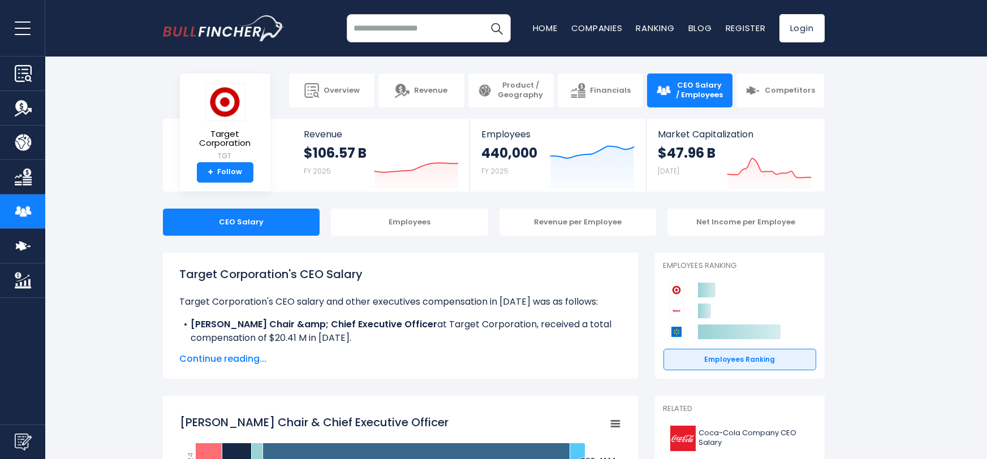
click at [231, 360] on span "Continue reading..." at bounding box center [400, 359] width 441 height 14
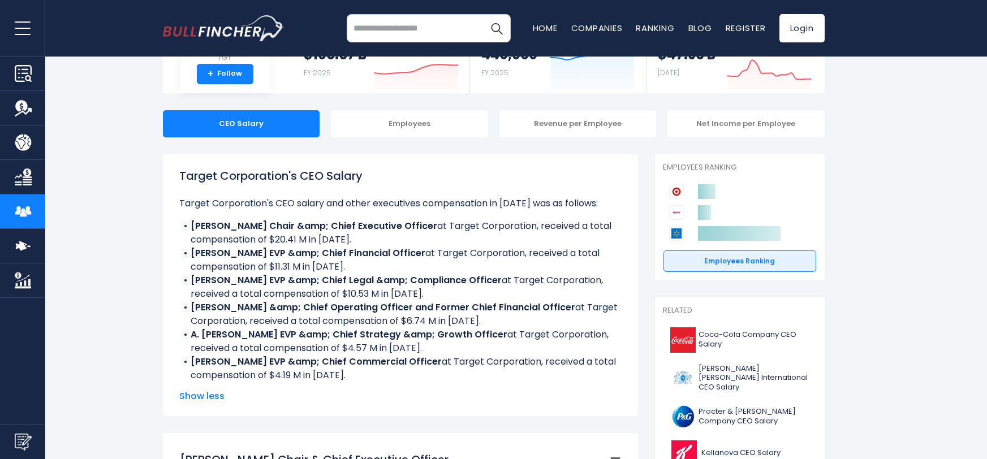
scroll to position [101, 0]
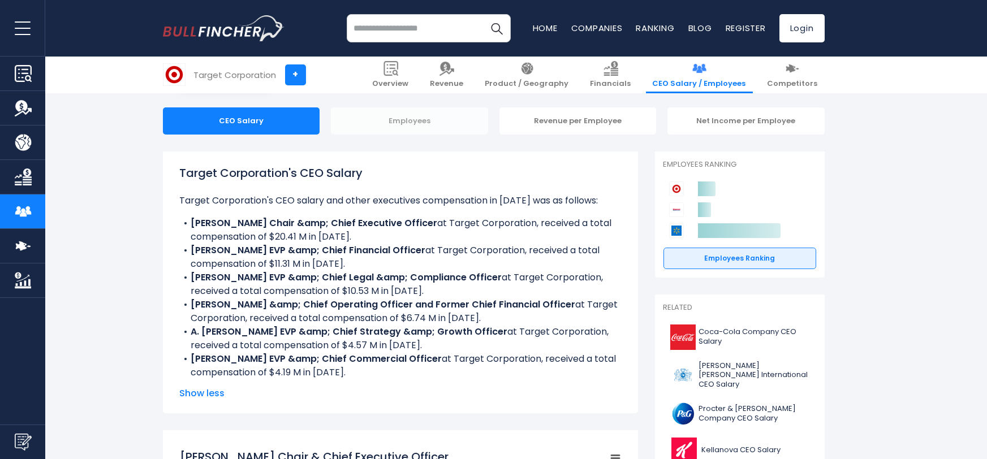
click at [402, 128] on div "Employees" at bounding box center [409, 121] width 157 height 27
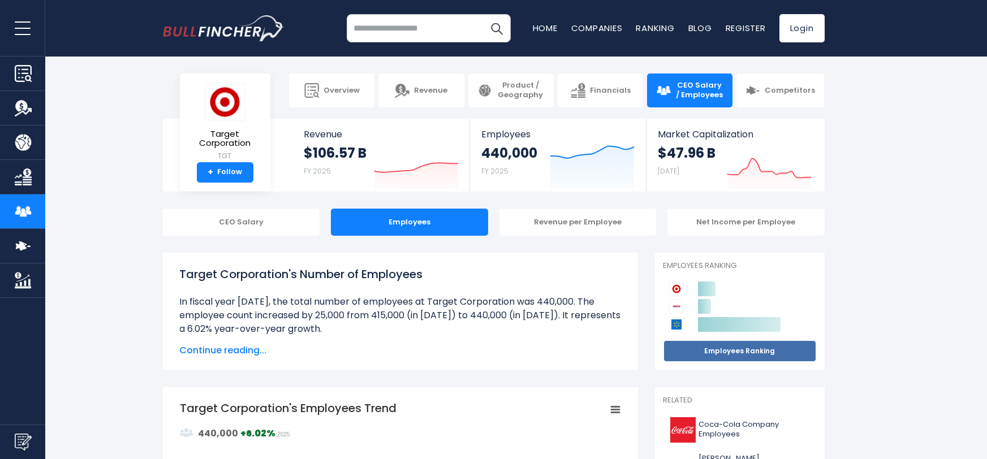
click at [734, 359] on link "Employees Ranking" at bounding box center [740, 352] width 153 height 22
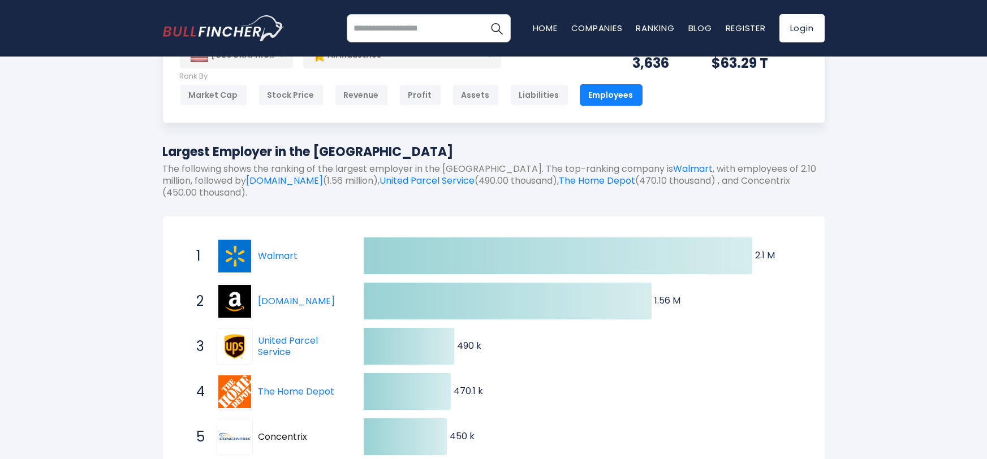
scroll to position [147, 0]
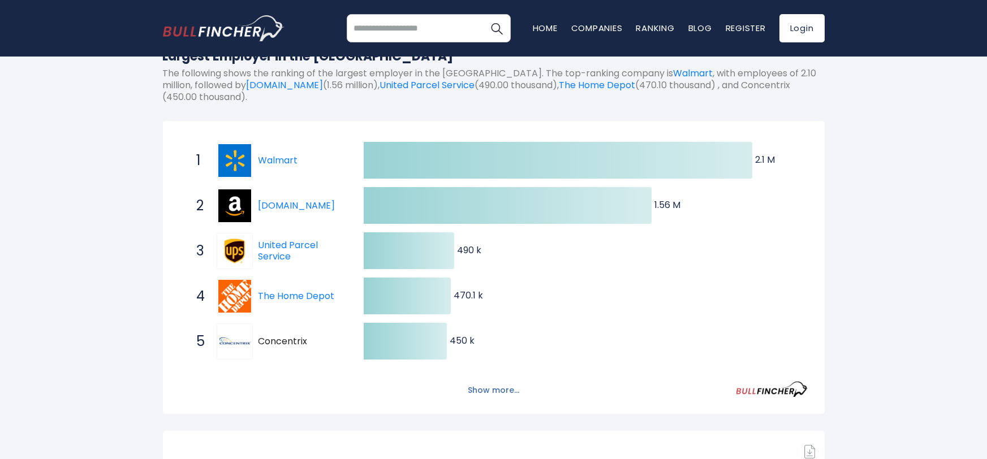
click at [500, 393] on button "Show more..." at bounding box center [493, 390] width 65 height 19
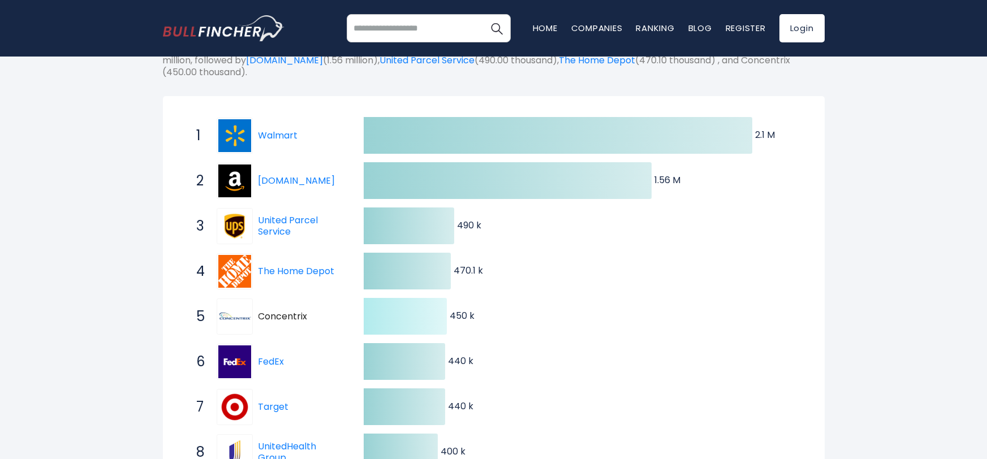
scroll to position [173, 0]
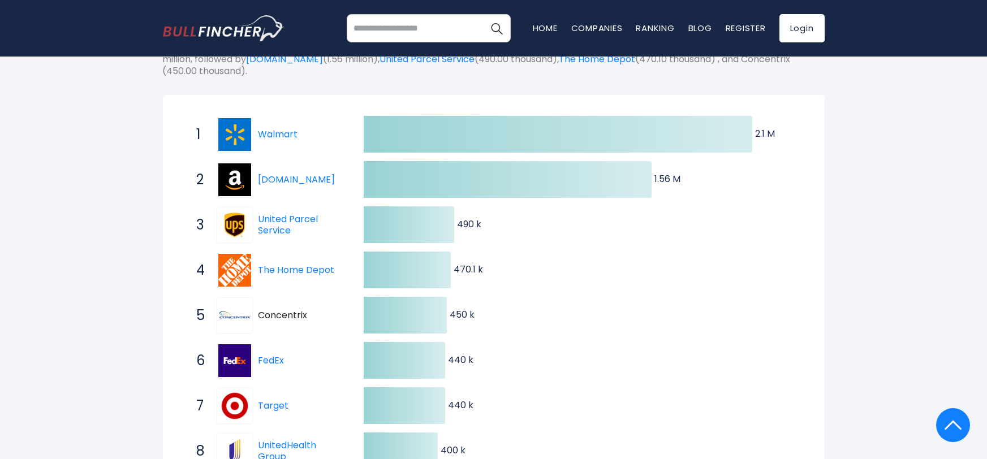
drag, startPoint x: 265, startPoint y: 310, endPoint x: 280, endPoint y: 311, distance: 15.3
click at [265, 311] on span "Concentrix" at bounding box center [301, 316] width 85 height 12
drag, startPoint x: 257, startPoint y: 311, endPoint x: 306, endPoint y: 315, distance: 48.8
click at [306, 315] on div "5 Concentrix CNXC" at bounding box center [267, 316] width 153 height 36
drag, startPoint x: 258, startPoint y: 315, endPoint x: 299, endPoint y: 312, distance: 41.4
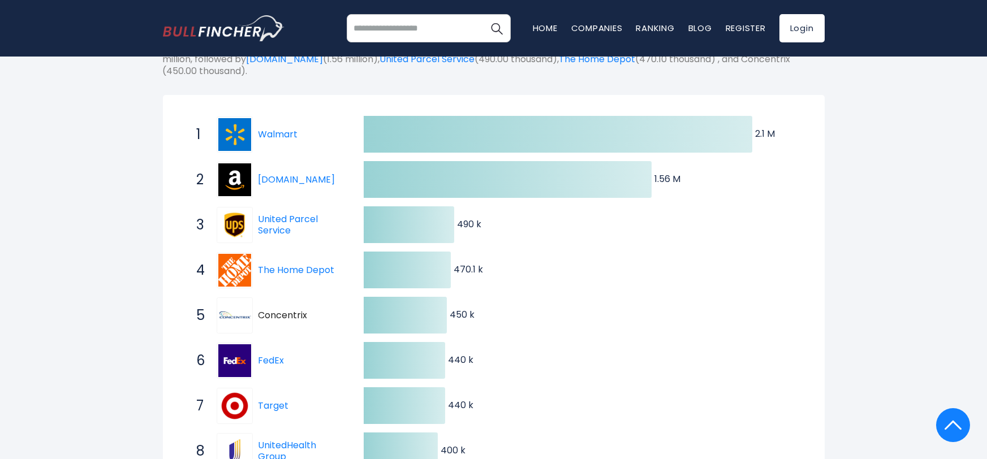
click at [299, 312] on span "Concentrix" at bounding box center [301, 316] width 85 height 12
click at [292, 314] on span "Concentrix" at bounding box center [301, 316] width 85 height 12
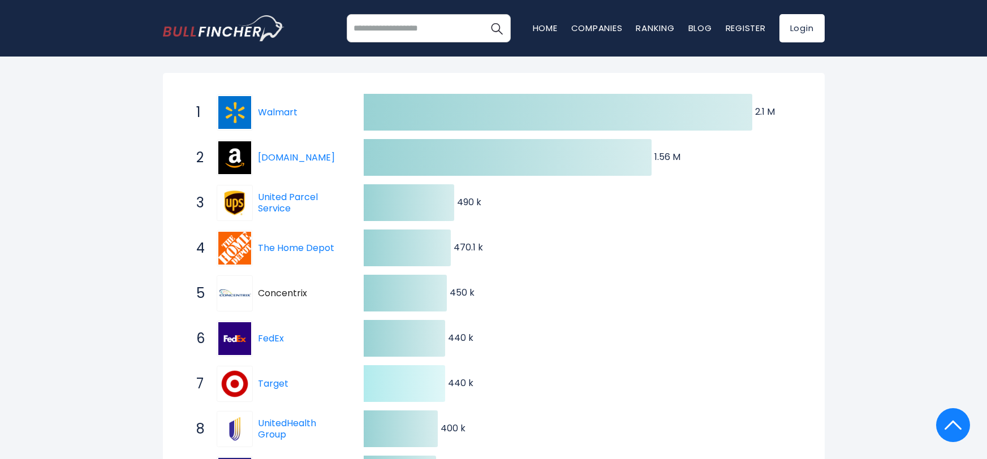
scroll to position [190, 0]
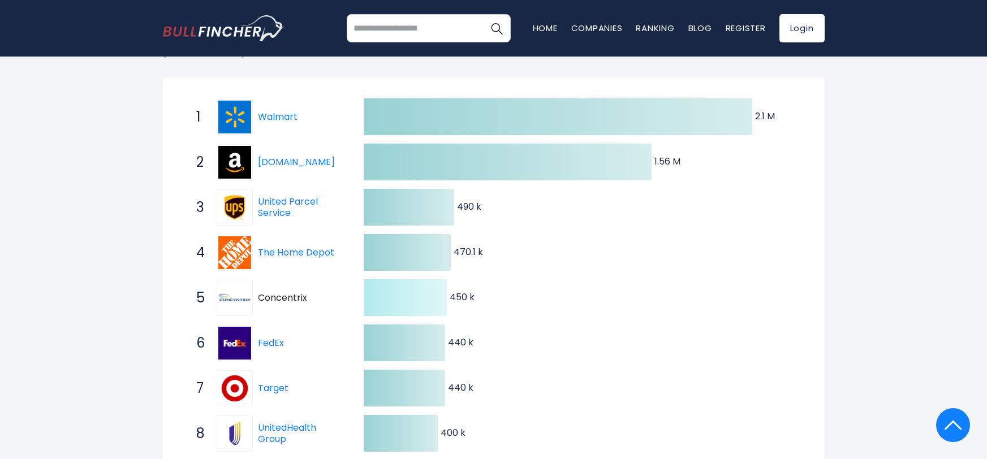
click at [444, 293] on icon at bounding box center [405, 298] width 83 height 37
drag, startPoint x: 258, startPoint y: 298, endPoint x: 317, endPoint y: 302, distance: 59.6
click at [317, 302] on span "Concentrix" at bounding box center [301, 299] width 85 height 12
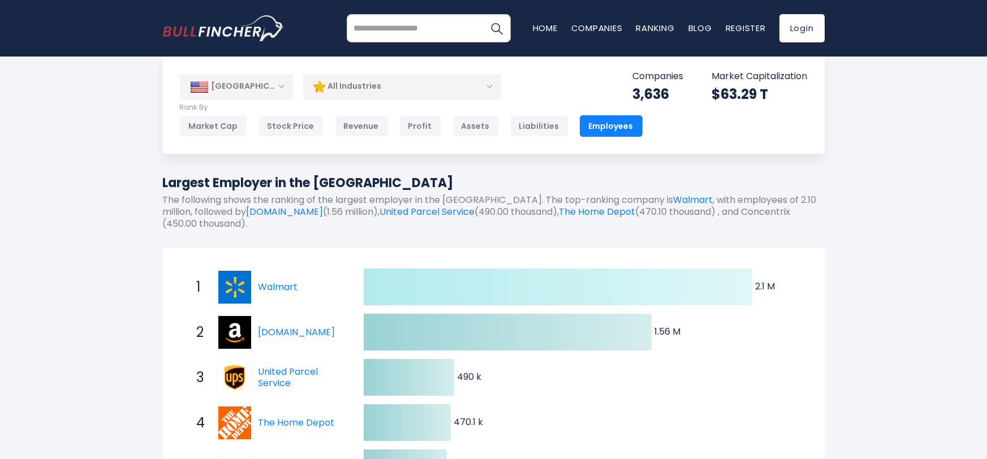
scroll to position [0, 0]
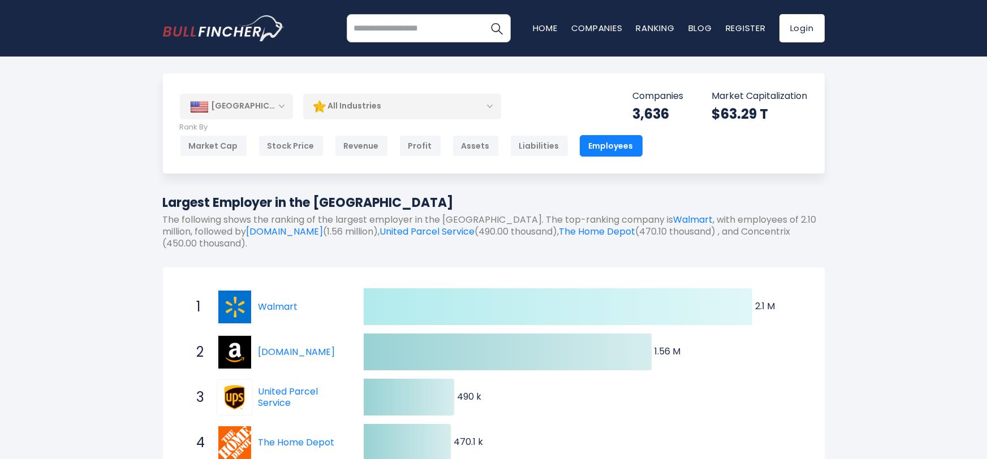
click at [399, 299] on icon at bounding box center [558, 307] width 389 height 37
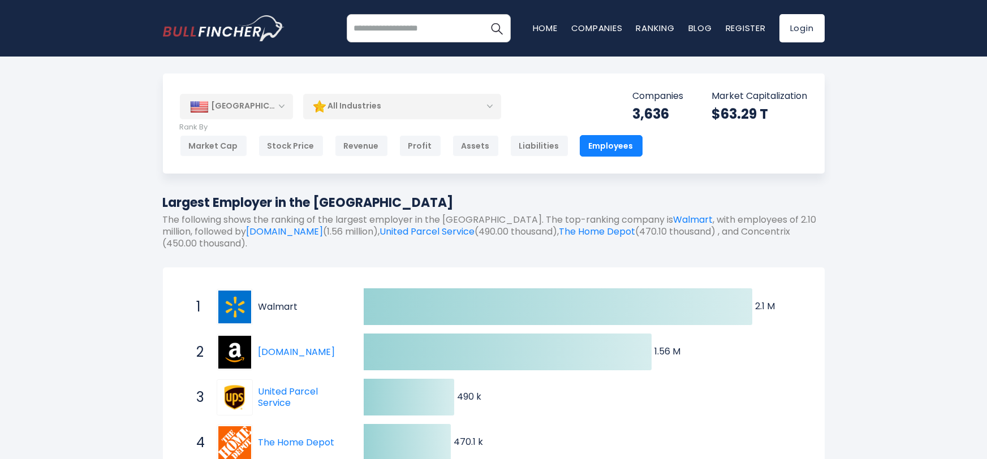
click at [272, 304] on link "Walmart" at bounding box center [279, 306] width 40 height 13
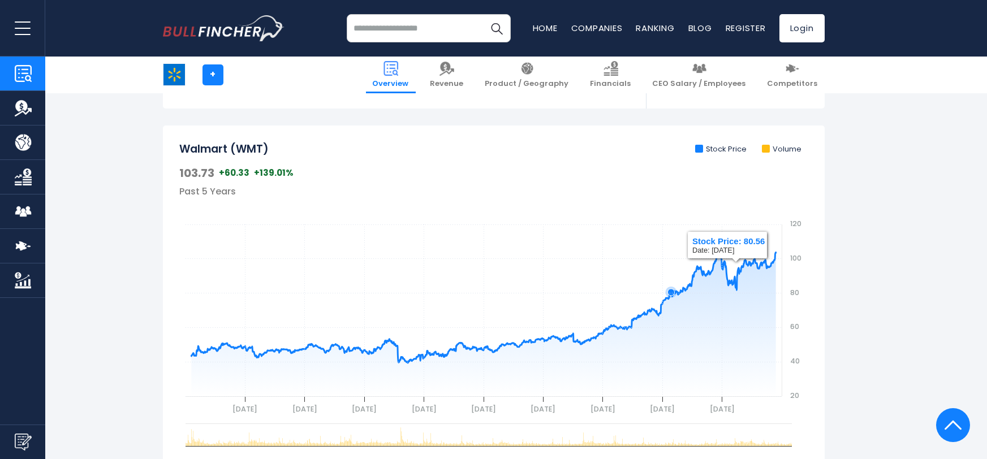
scroll to position [596, 0]
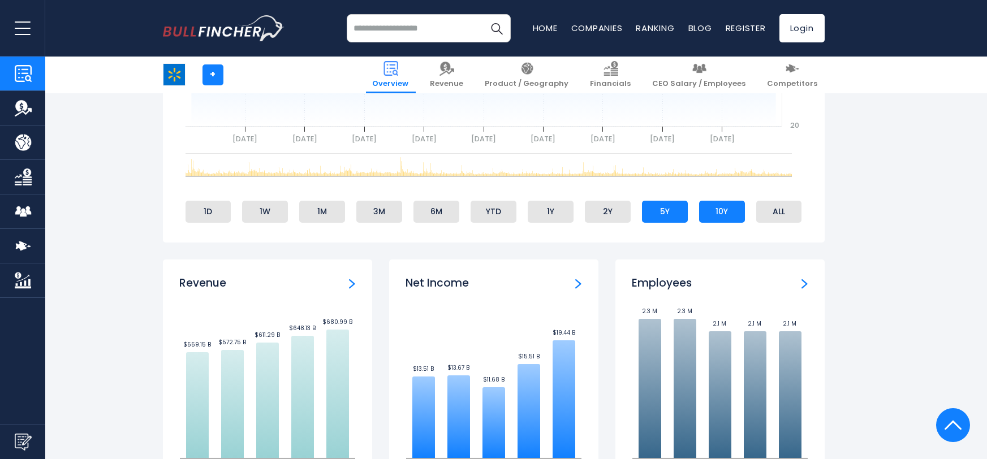
click at [733, 214] on li "10Y" at bounding box center [722, 212] width 46 height 22
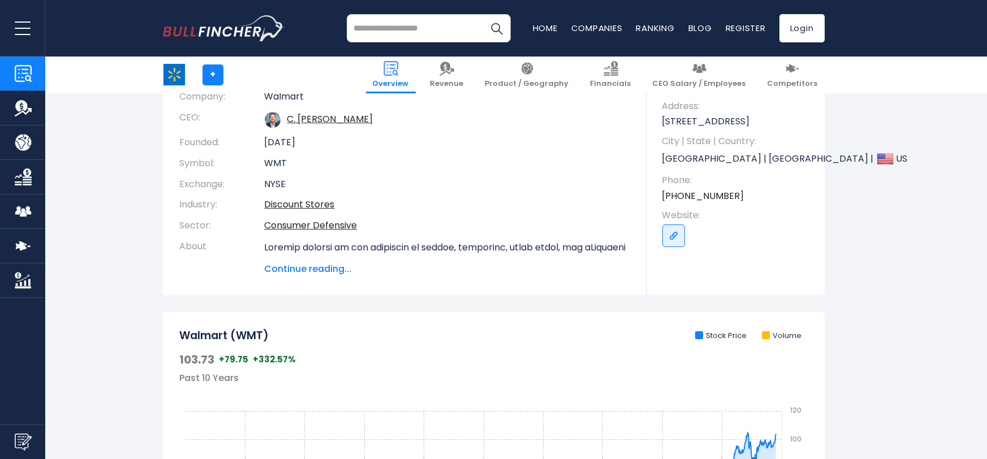
scroll to position [380, 0]
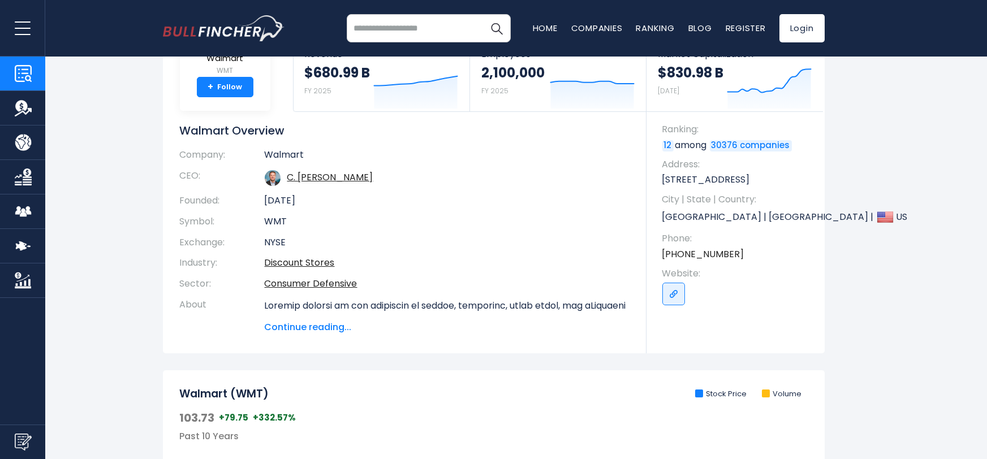
scroll to position [0, 0]
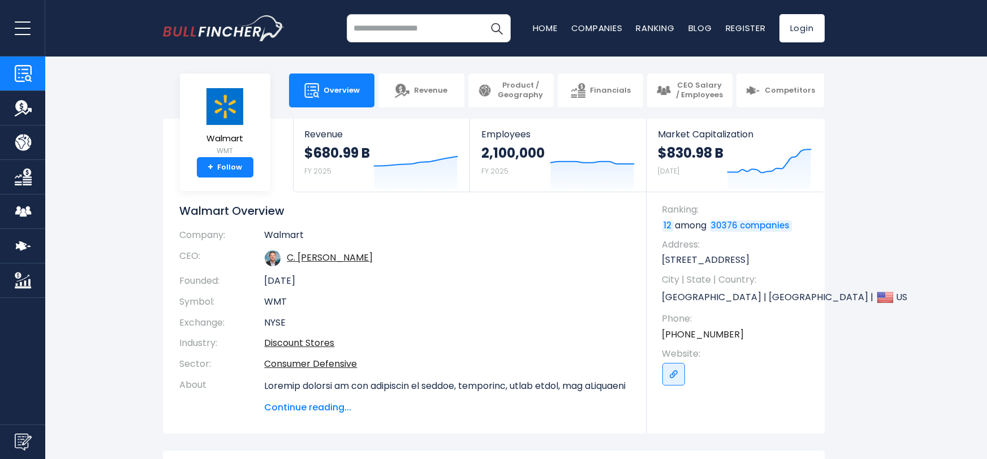
click at [215, 37] on img "Go to homepage" at bounding box center [224, 28] width 122 height 26
